Goal: Information Seeking & Learning: Learn about a topic

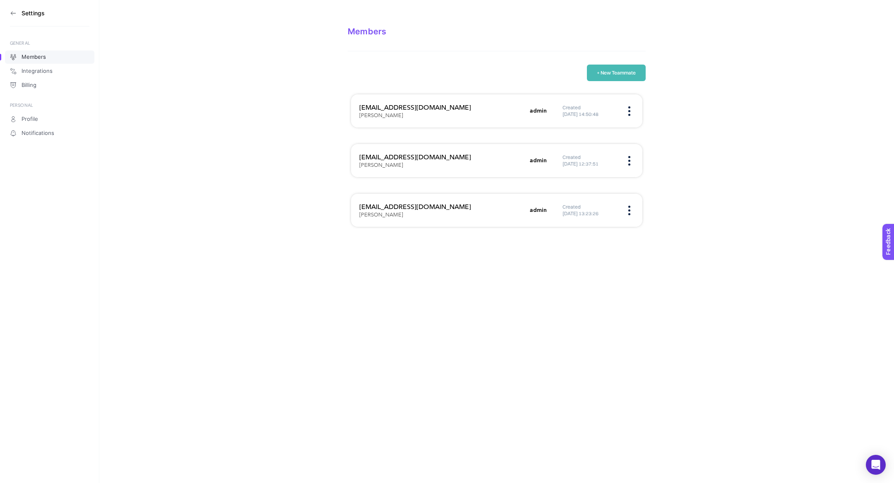
click at [12, 9] on section "Settings" at bounding box center [49, 13] width 79 height 26
click at [12, 12] on icon at bounding box center [13, 13] width 7 height 7
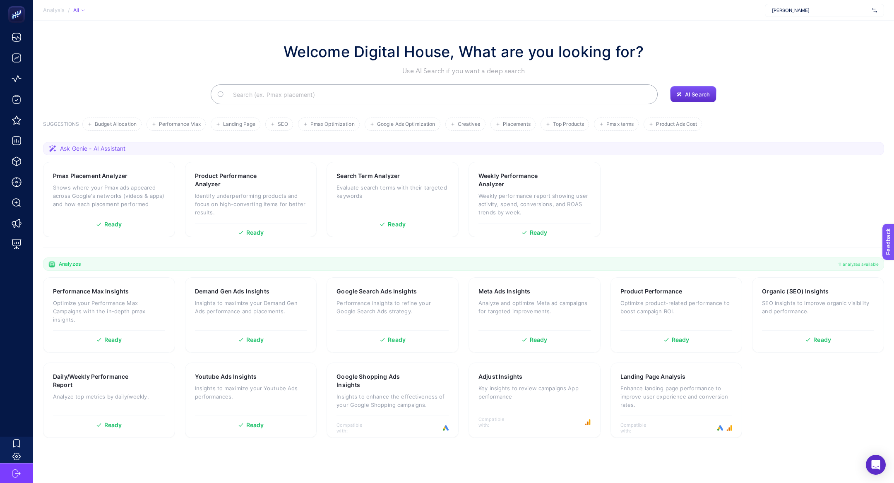
click at [797, 1] on section "Analysis / All [PERSON_NAME]" at bounding box center [463, 10] width 861 height 21
click at [790, 7] on span "[PERSON_NAME]" at bounding box center [820, 10] width 97 height 7
type input "nuv"
click at [840, 31] on div "[URL][DOMAIN_NAME]" at bounding box center [825, 27] width 118 height 13
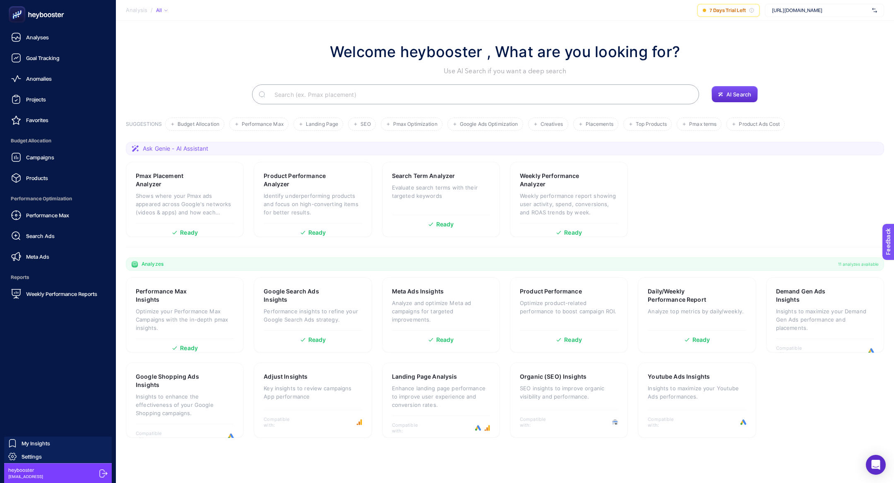
click at [32, 166] on div "Campaigns Products" at bounding box center [58, 167] width 103 height 37
click at [30, 153] on div "Campaigns" at bounding box center [32, 157] width 43 height 10
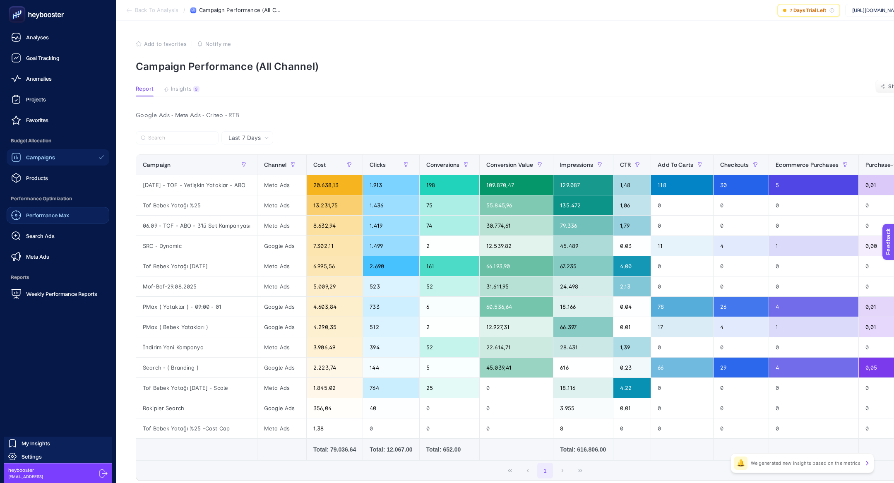
click at [70, 221] on link "Performance Max" at bounding box center [58, 215] width 103 height 17
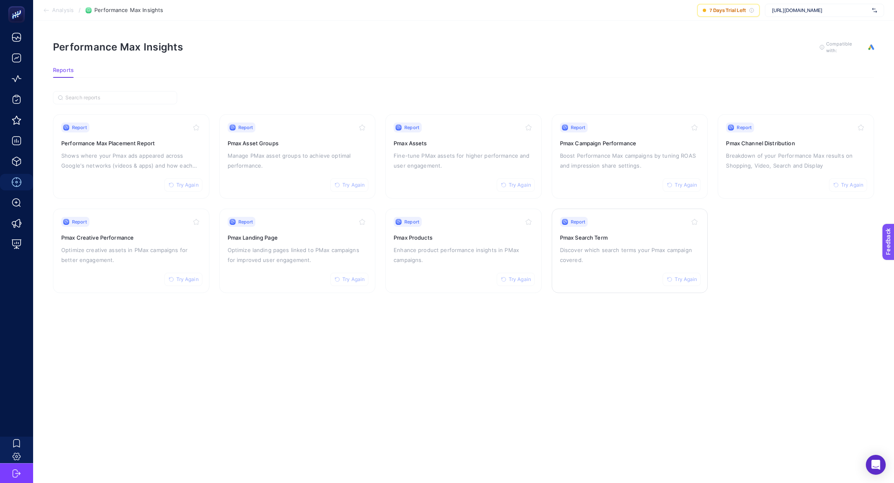
click at [574, 231] on div "Report Try Again Pmax Search Term Discover which search terms your Pmax campaig…" at bounding box center [630, 251] width 140 height 68
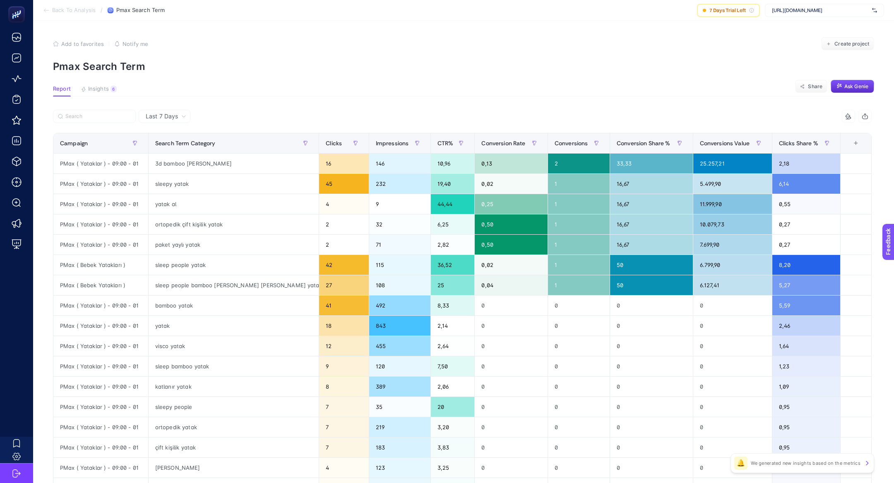
click at [91, 99] on article "Add to favorites false Notify me Create project Pmax Search Term Report Insight…" at bounding box center [463, 344] width 861 height 647
click at [102, 84] on article "Add to favorites false Notify me Create project Pmax Search Term Report Insight…" at bounding box center [463, 344] width 861 height 647
click at [104, 88] on span "Insights" at bounding box center [98, 89] width 21 height 7
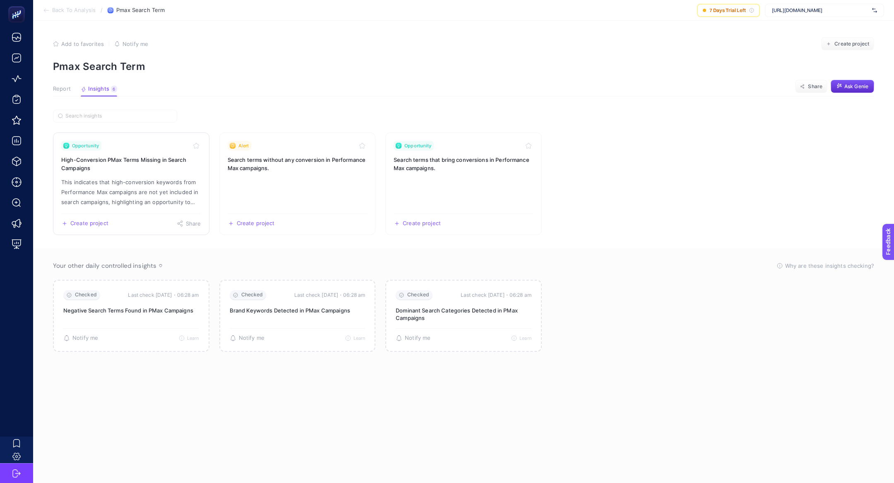
click at [135, 176] on link "Opportunity High-Conversion PMax Terms Missing in Search Campaigns This indicat…" at bounding box center [131, 183] width 156 height 103
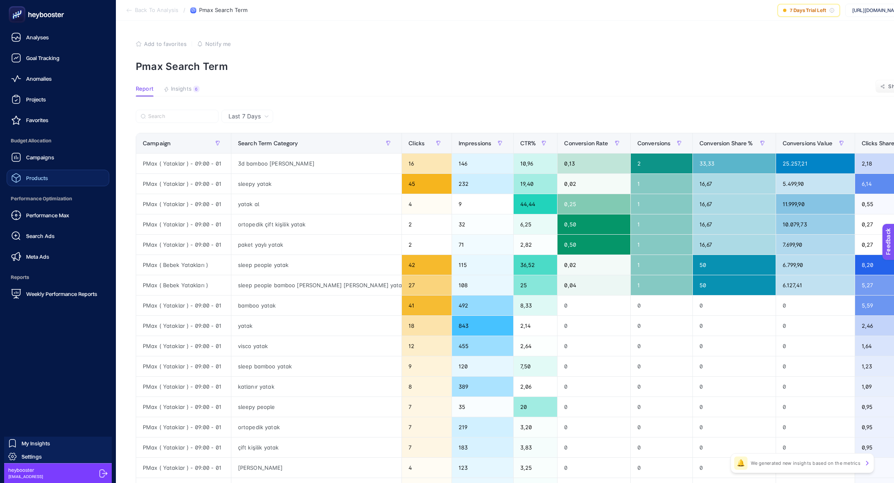
click at [42, 173] on div "Products" at bounding box center [29, 178] width 37 height 10
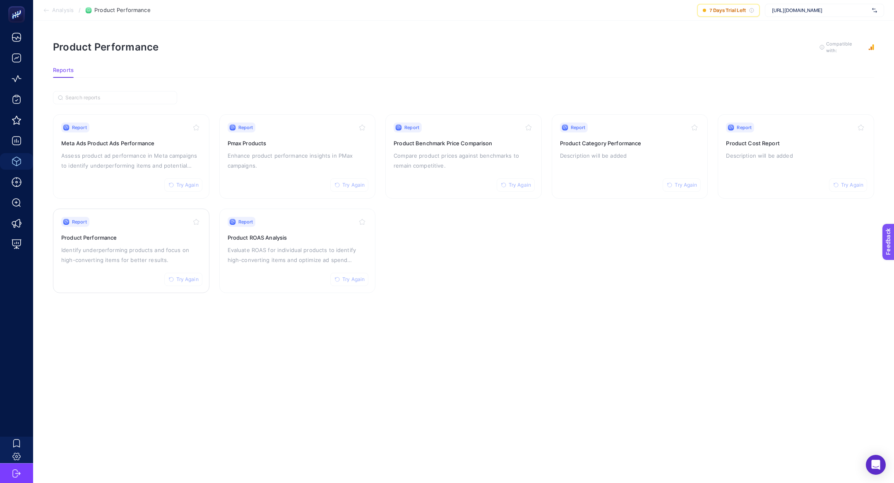
click at [142, 250] on p "Identify underperforming products and focus on high-converting items for better…" at bounding box center [131, 255] width 140 height 20
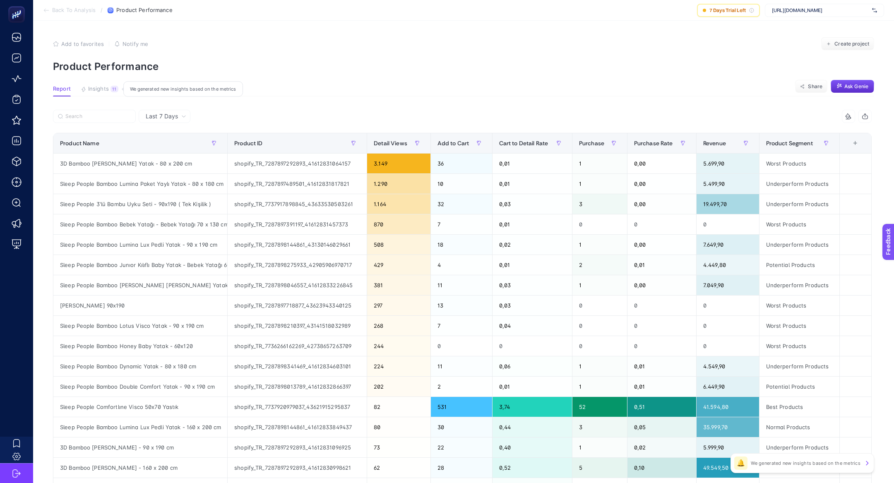
click at [104, 89] on span "Insights" at bounding box center [98, 89] width 21 height 7
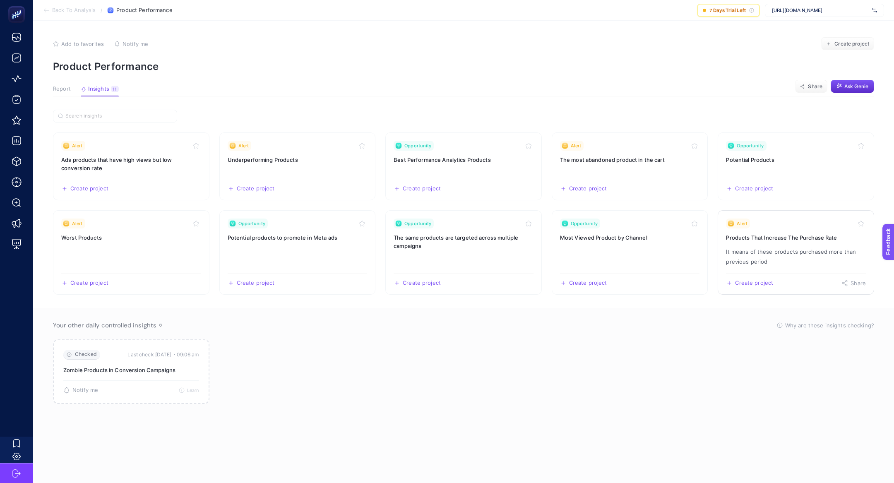
click at [810, 242] on link "Alert Products That Increase The Purchase Rate It means of these products purch…" at bounding box center [796, 252] width 156 height 84
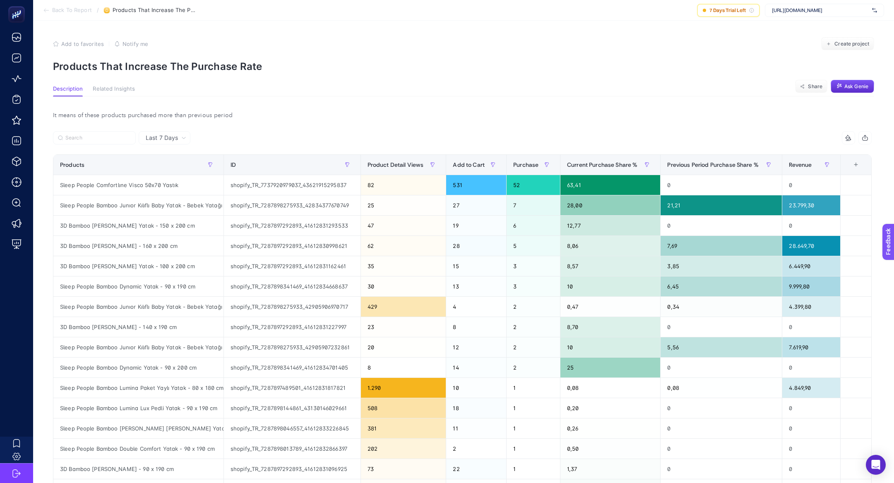
click at [144, 64] on p "Products That Increase The Purchase Rate" at bounding box center [463, 66] width 821 height 12
copy article "Products That Increase The Purchase Rate"
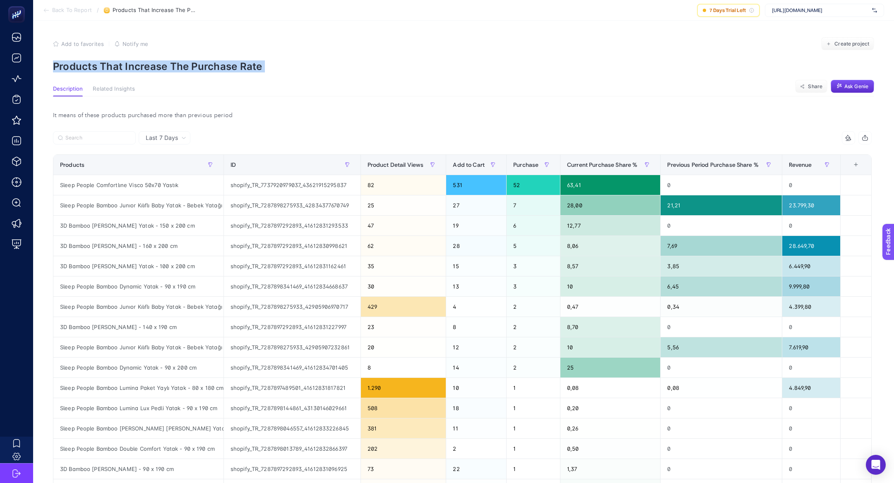
click at [169, 66] on p "Products That Increase The Purchase Rate" at bounding box center [463, 66] width 821 height 12
click at [867, 17] on section "Back To Report / Products That Increase The Purchase Rate 7 Days Trial Left [UR…" at bounding box center [463, 10] width 861 height 21
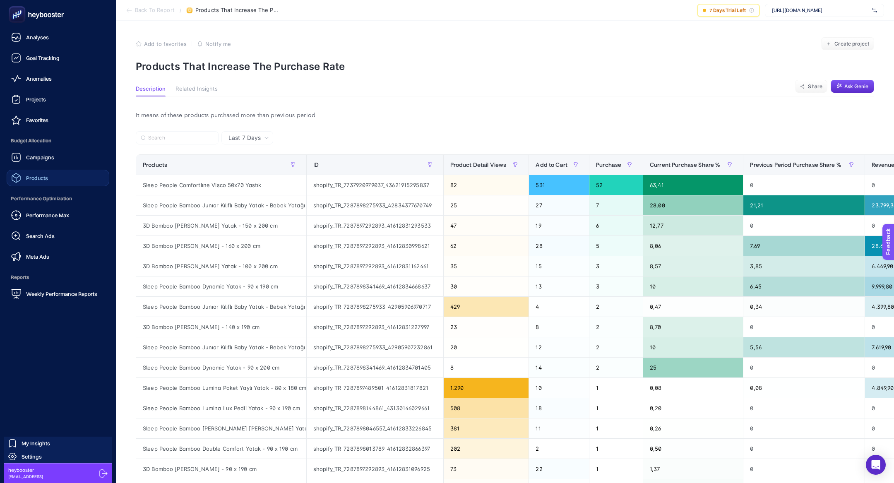
click at [32, 174] on div "Products" at bounding box center [29, 178] width 37 height 10
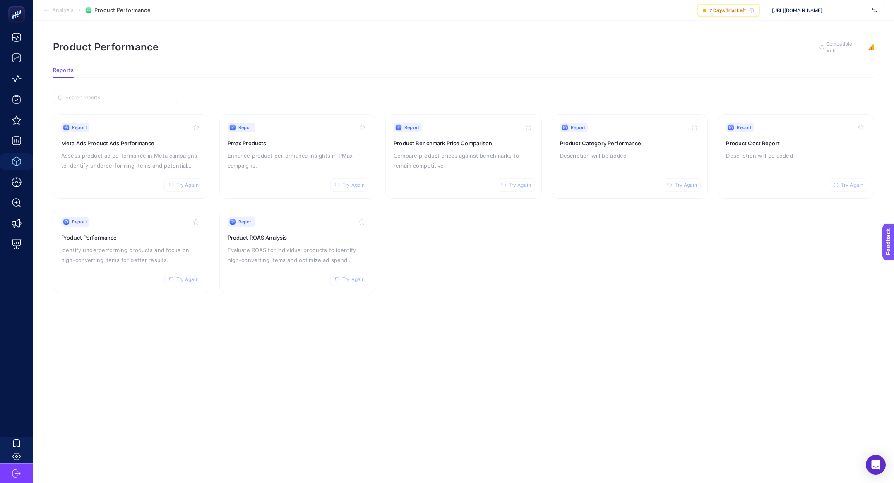
click at [786, 11] on span "[URL][DOMAIN_NAME]" at bounding box center [820, 10] width 97 height 7
type input "edm"
click at [782, 25] on span "[URL][DOMAIN_NAME]" at bounding box center [797, 27] width 51 height 7
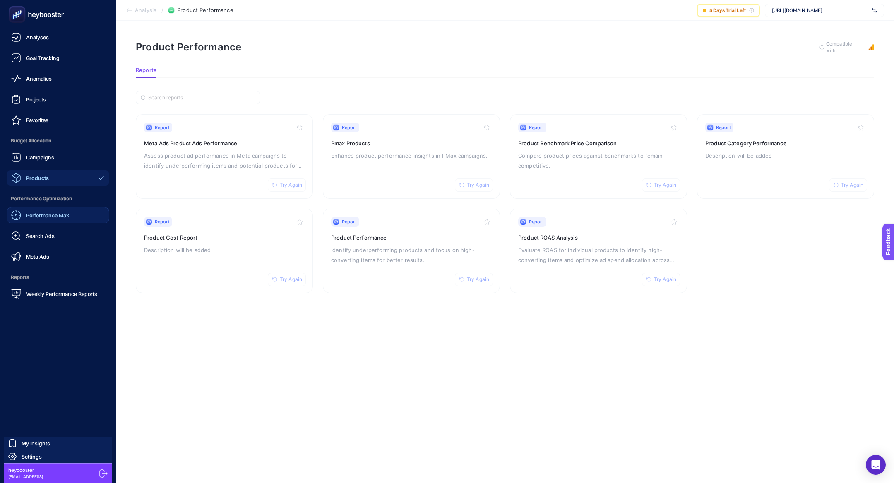
click at [68, 219] on div "Performance Max" at bounding box center [40, 215] width 58 height 10
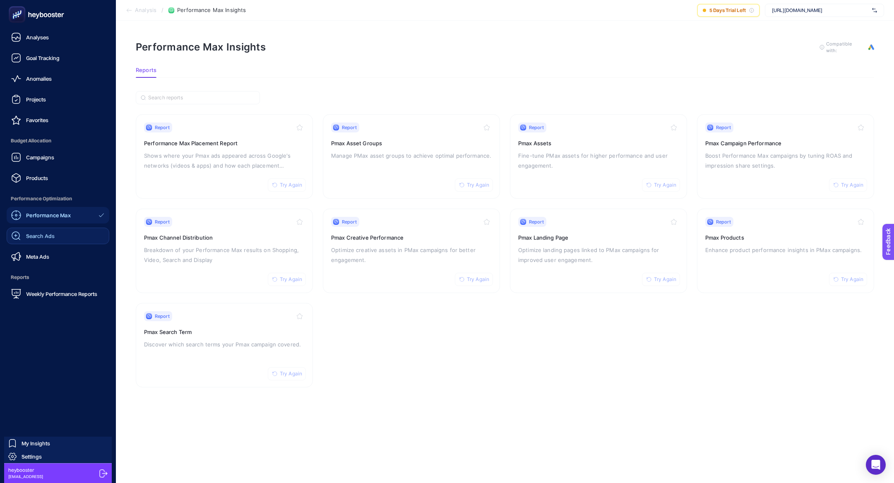
click at [47, 234] on span "Search Ads" at bounding box center [40, 236] width 29 height 7
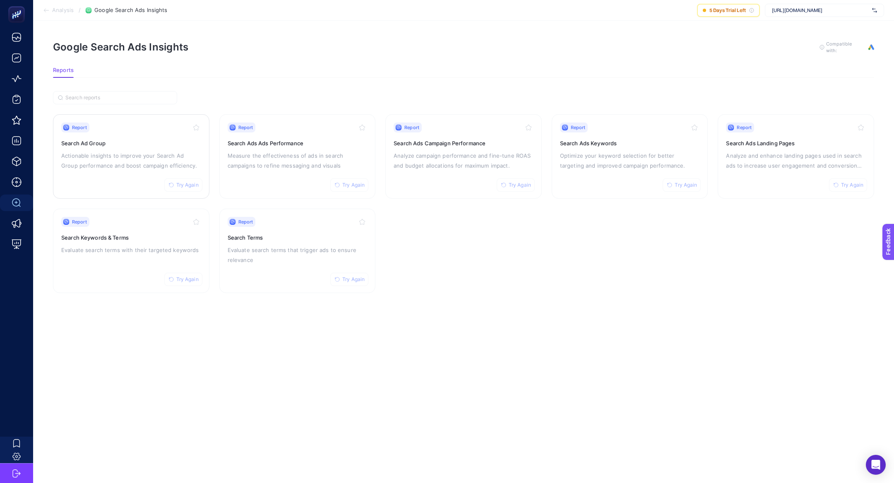
click at [129, 167] on p "Actionable insights to improve your Search Ad Group performance and boost campa…" at bounding box center [131, 161] width 140 height 20
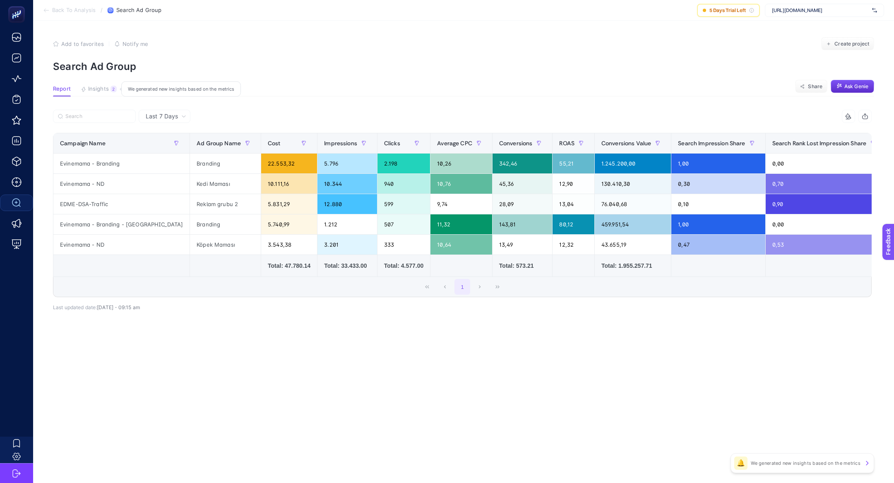
click at [111, 91] on div "2" at bounding box center [114, 89] width 6 height 7
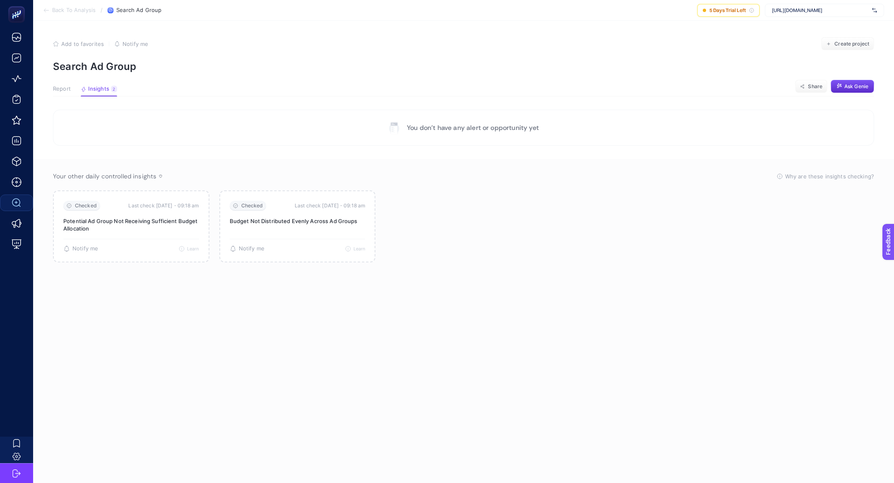
click at [70, 91] on span "Report" at bounding box center [62, 89] width 18 height 7
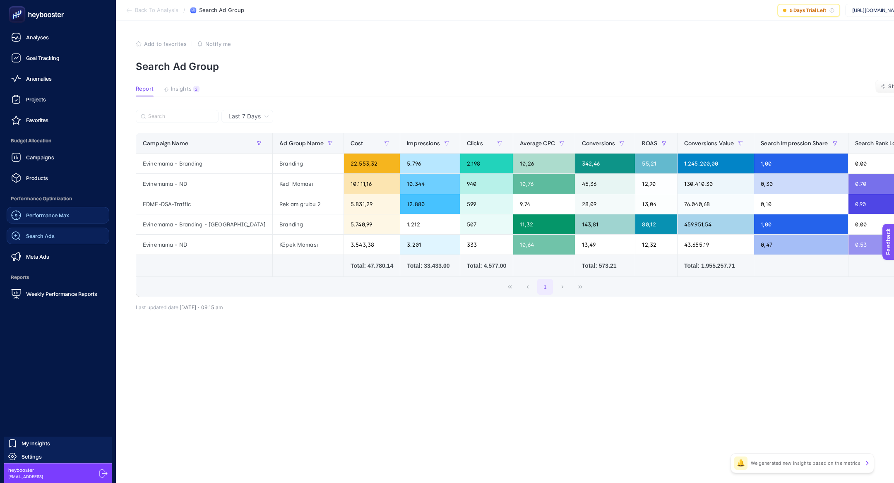
click at [52, 221] on link "Performance Max" at bounding box center [58, 215] width 103 height 17
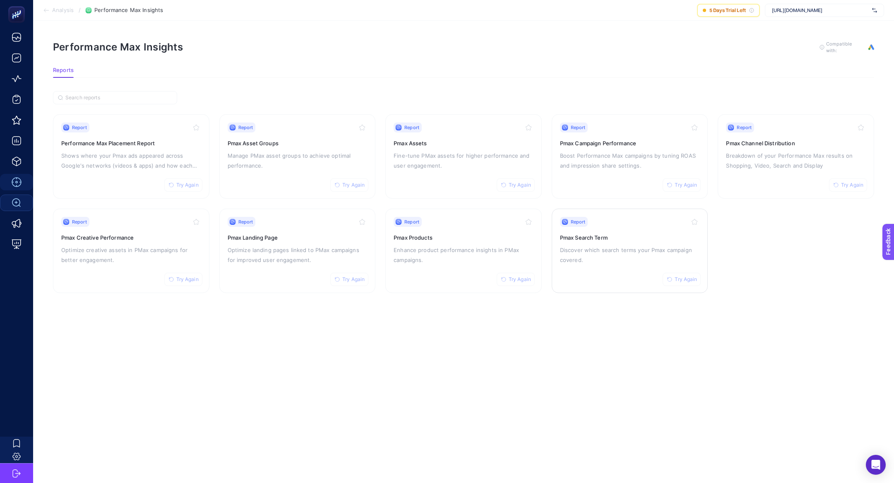
click at [617, 241] on div "Report Try Again Pmax Search Term Discover which search terms your Pmax campaig…" at bounding box center [630, 251] width 140 height 68
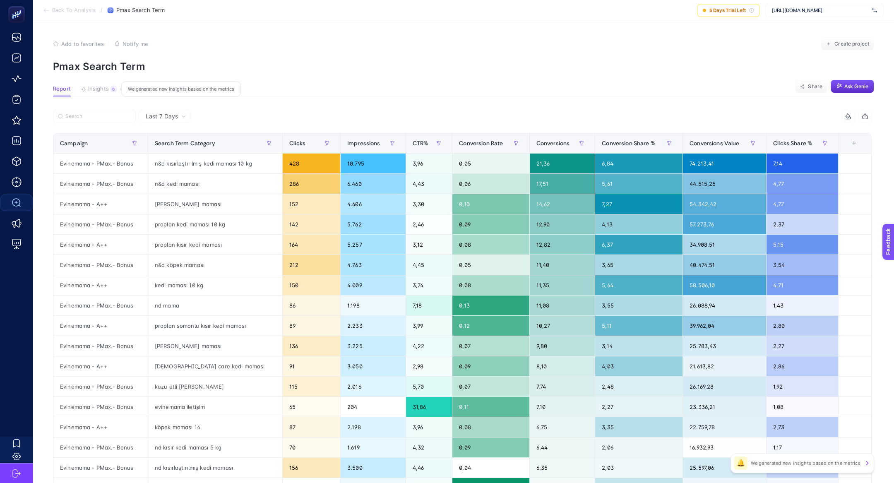
click at [99, 91] on span "Insights" at bounding box center [98, 89] width 21 height 7
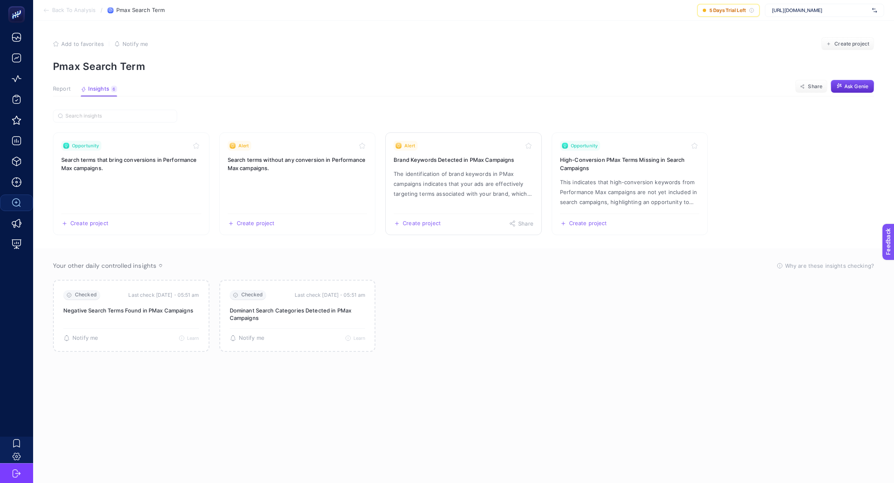
click at [451, 188] on p "The identification of brand keywords in PMax campaigns indicates that your ads …" at bounding box center [464, 184] width 140 height 30
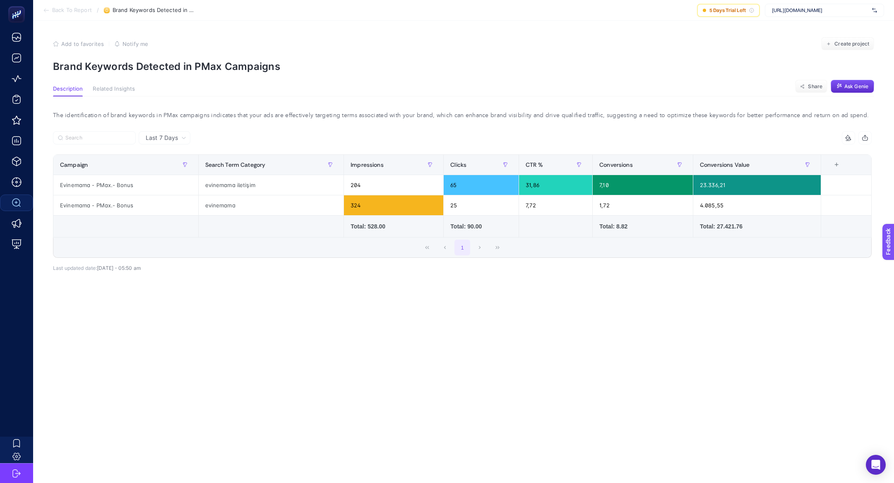
click at [155, 67] on p "Brand Keywords Detected in PMax Campaigns" at bounding box center [463, 66] width 821 height 12
click at [152, 65] on p "Brand Keywords Detected in PMax Campaigns" at bounding box center [463, 66] width 821 height 12
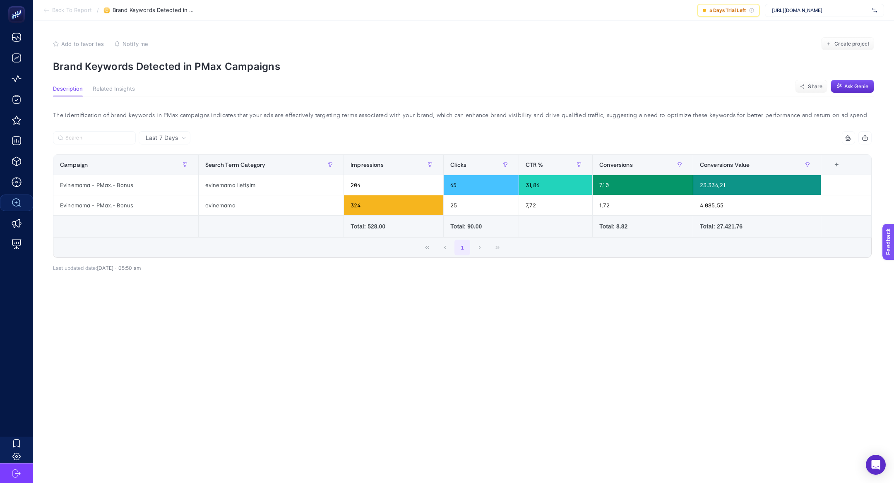
click at [152, 65] on p "Brand Keywords Detected in PMax Campaigns" at bounding box center [463, 66] width 821 height 12
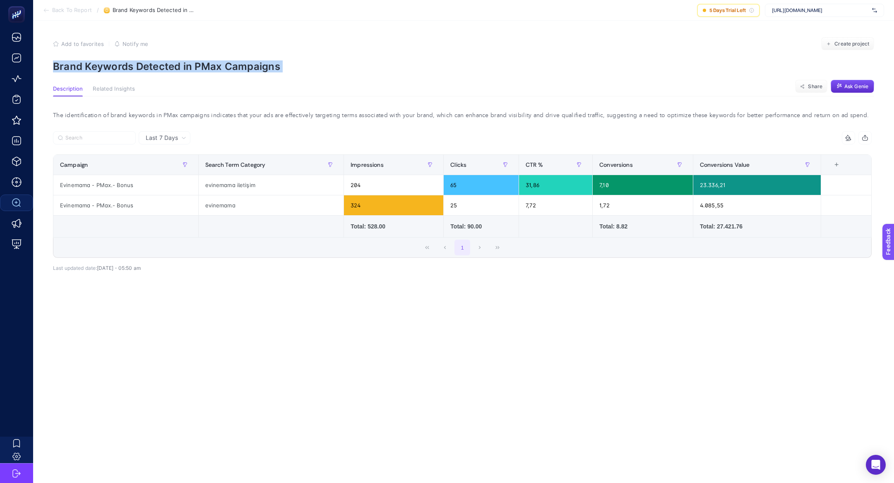
click at [152, 65] on p "Brand Keywords Detected in PMax Campaigns" at bounding box center [463, 66] width 821 height 12
click at [132, 66] on p "Brand Keywords Detected in PMax Campaigns" at bounding box center [463, 66] width 821 height 12
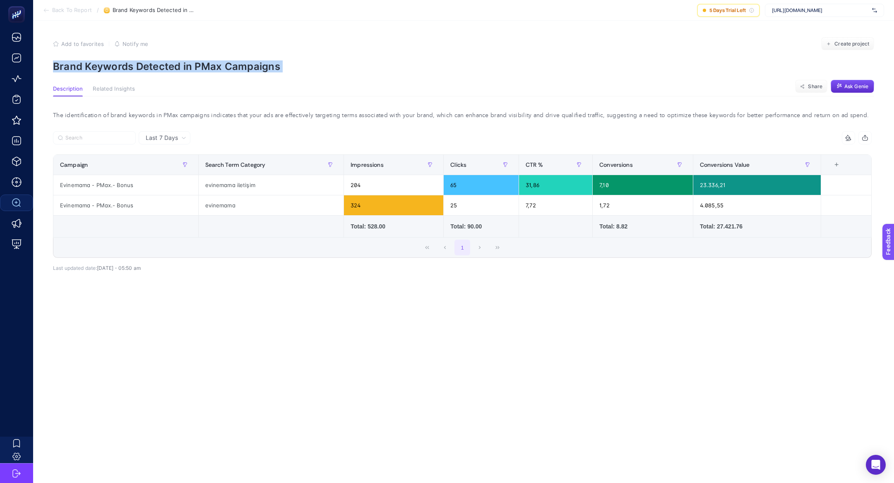
copy article "Brand Keywords Detected in PMax Campaigns"
